Goal: Task Accomplishment & Management: Manage account settings

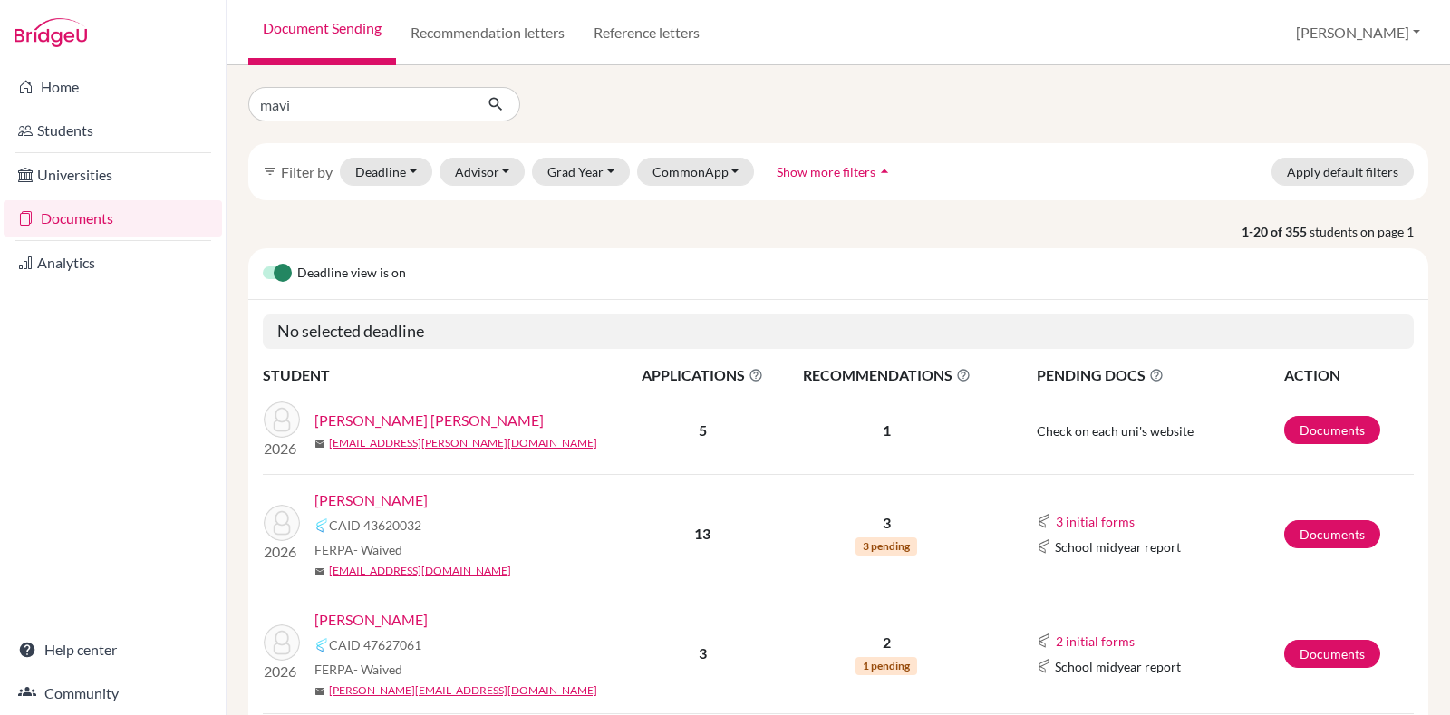
type input "[PERSON_NAME]"
click button "submit" at bounding box center [496, 104] width 48 height 34
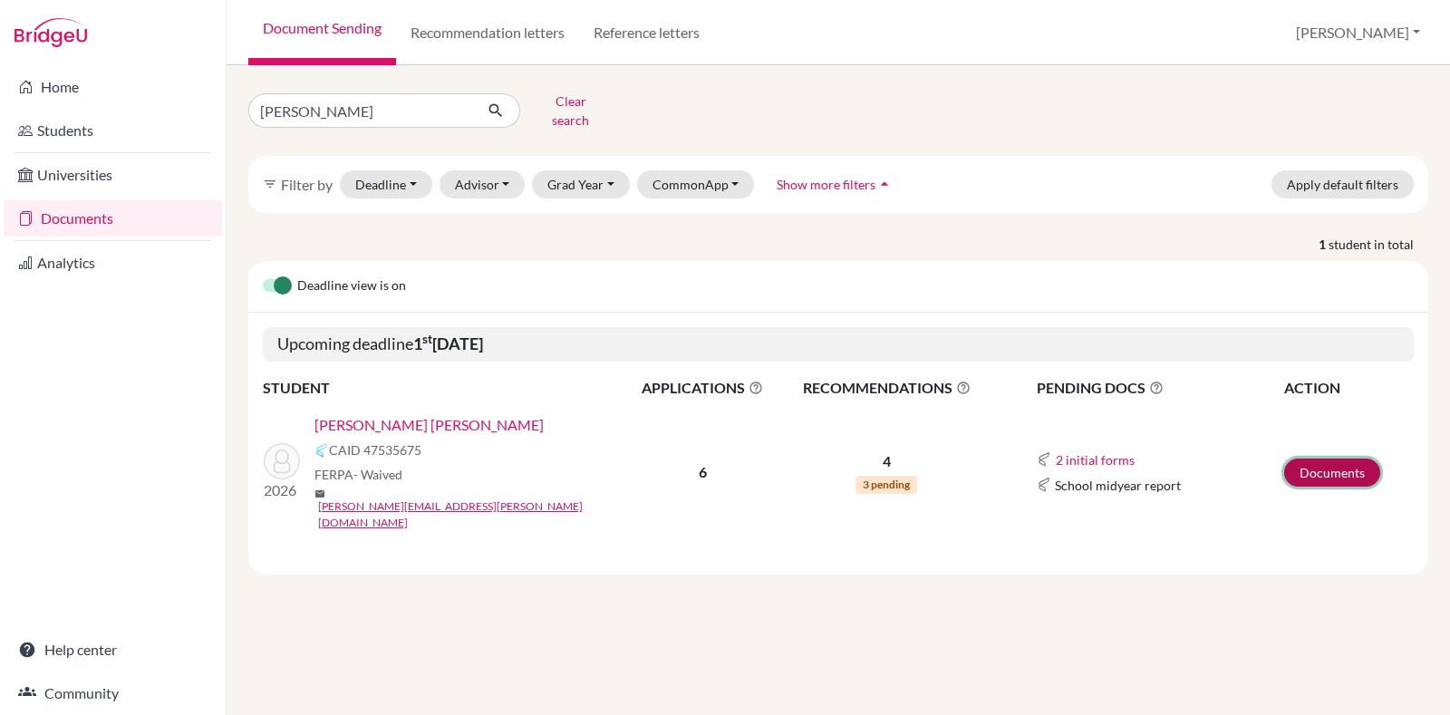
click at [1345, 458] on link "Documents" at bounding box center [1332, 472] width 96 height 28
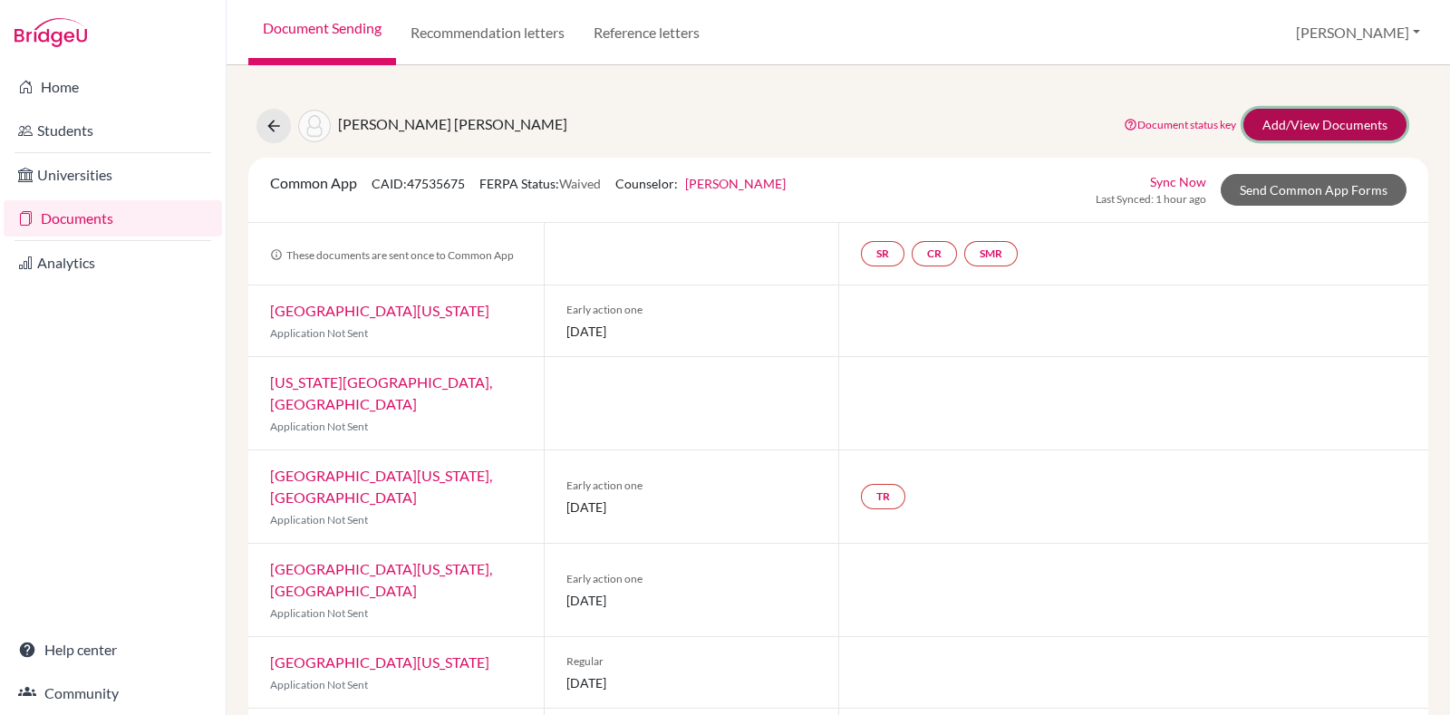
click at [1338, 131] on link "Add/View Documents" at bounding box center [1324, 125] width 163 height 32
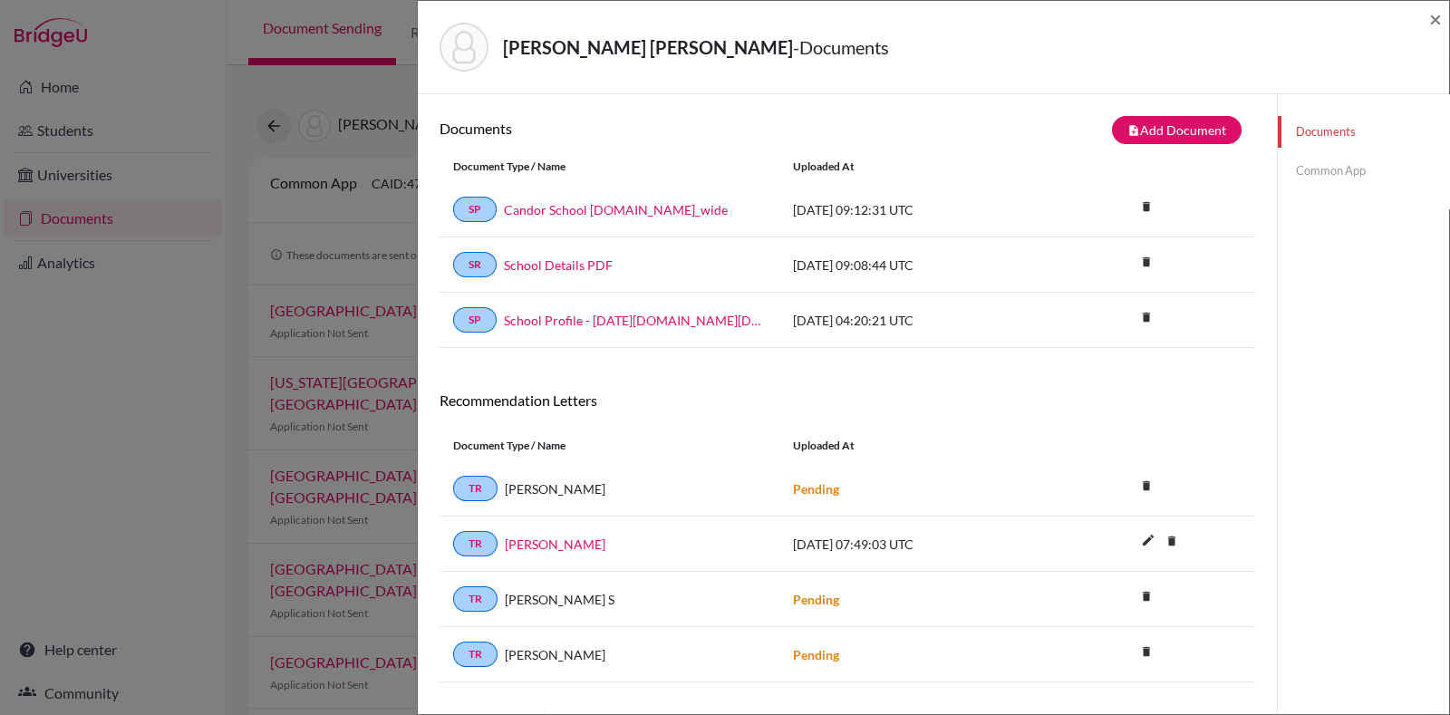
scroll to position [94, 0]
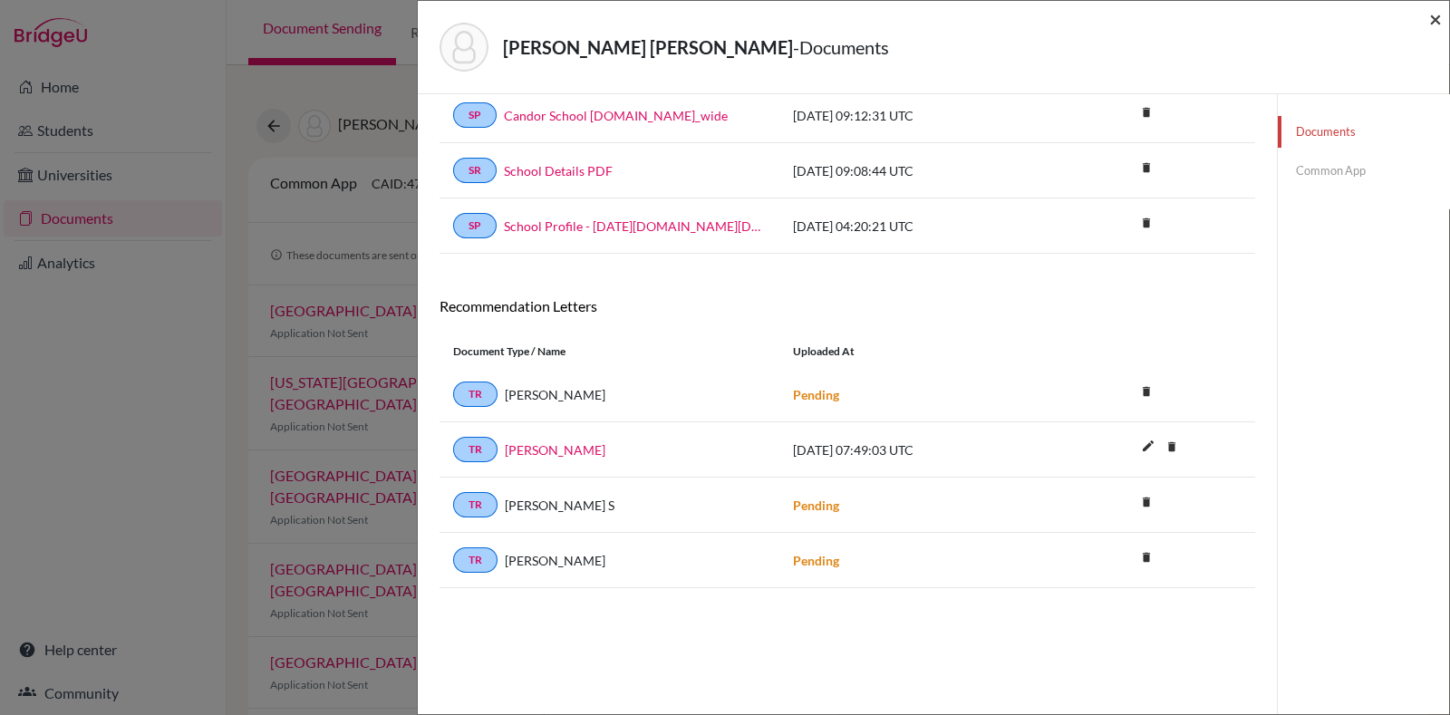
click at [1432, 17] on span "×" at bounding box center [1435, 18] width 13 height 26
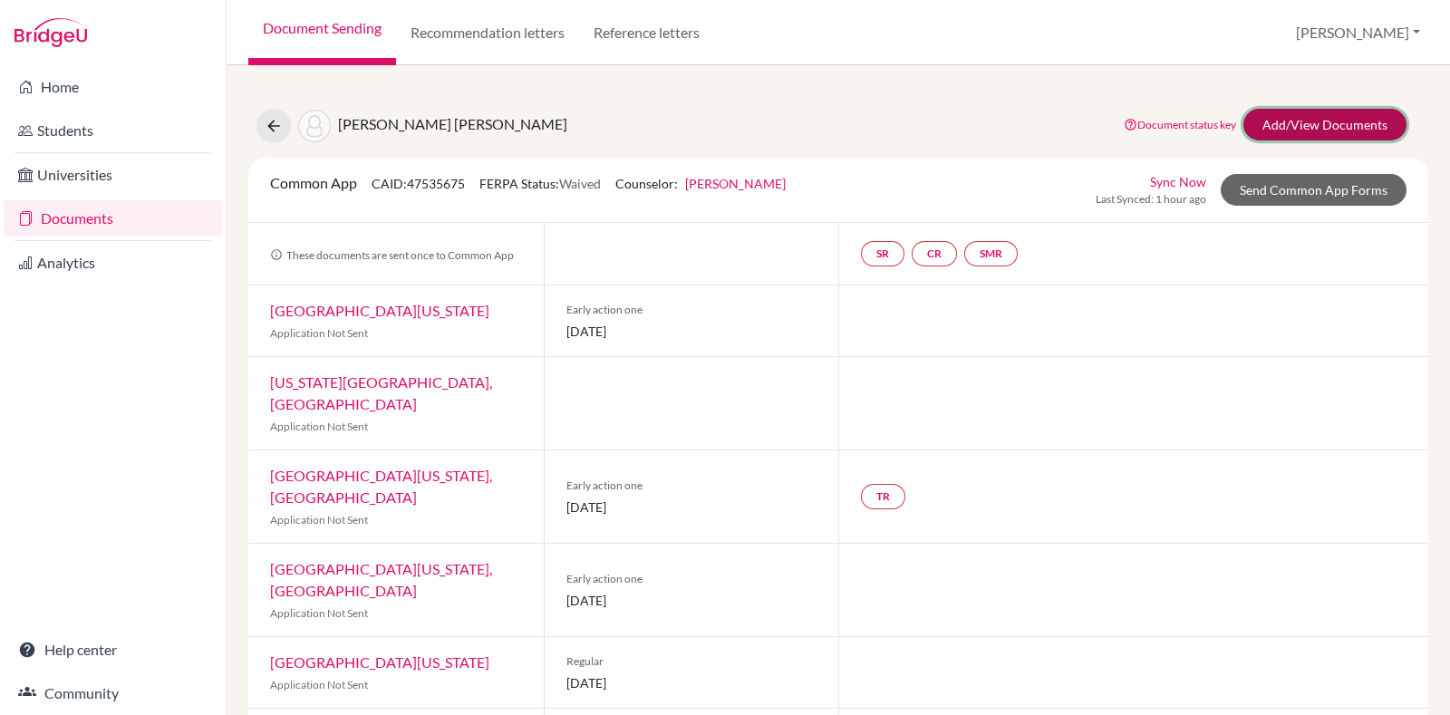
click at [1262, 137] on link "Add/View Documents" at bounding box center [1324, 125] width 163 height 32
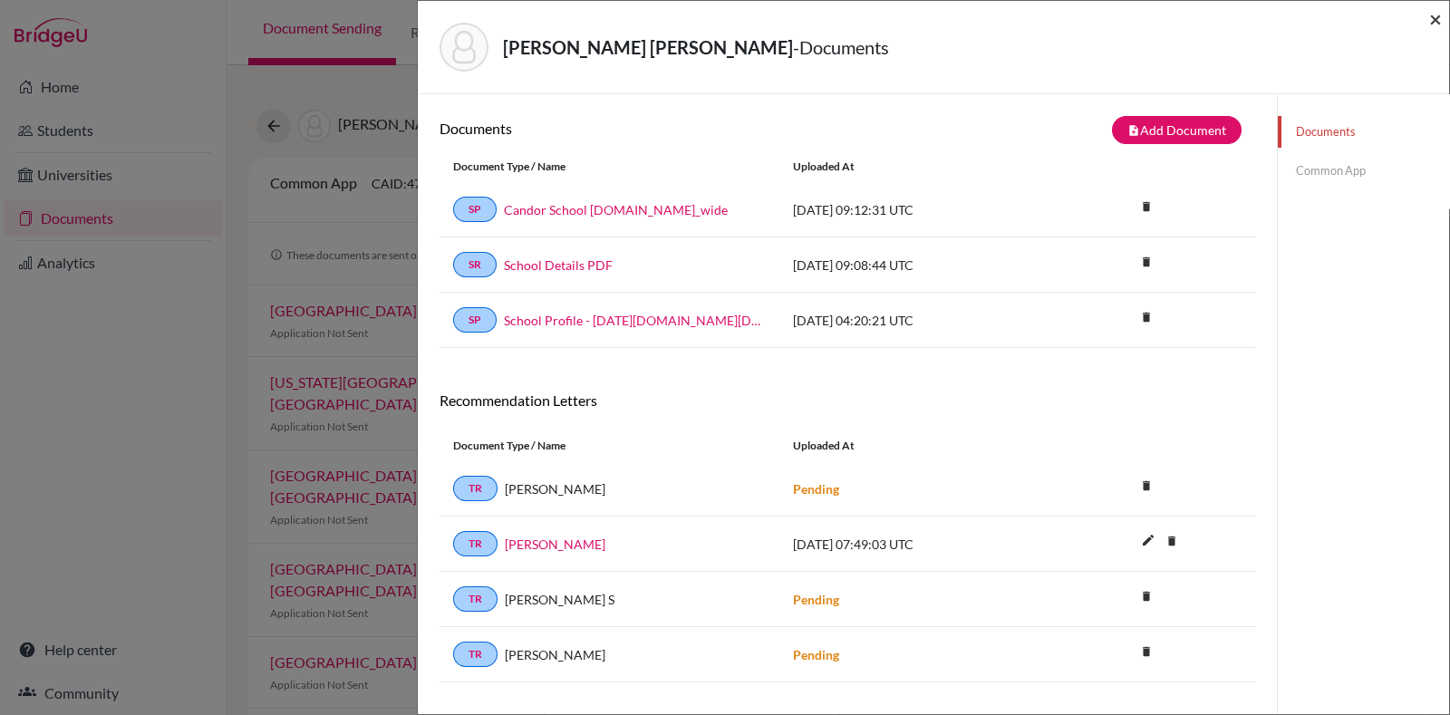
click at [1432, 24] on span "×" at bounding box center [1435, 18] width 13 height 26
